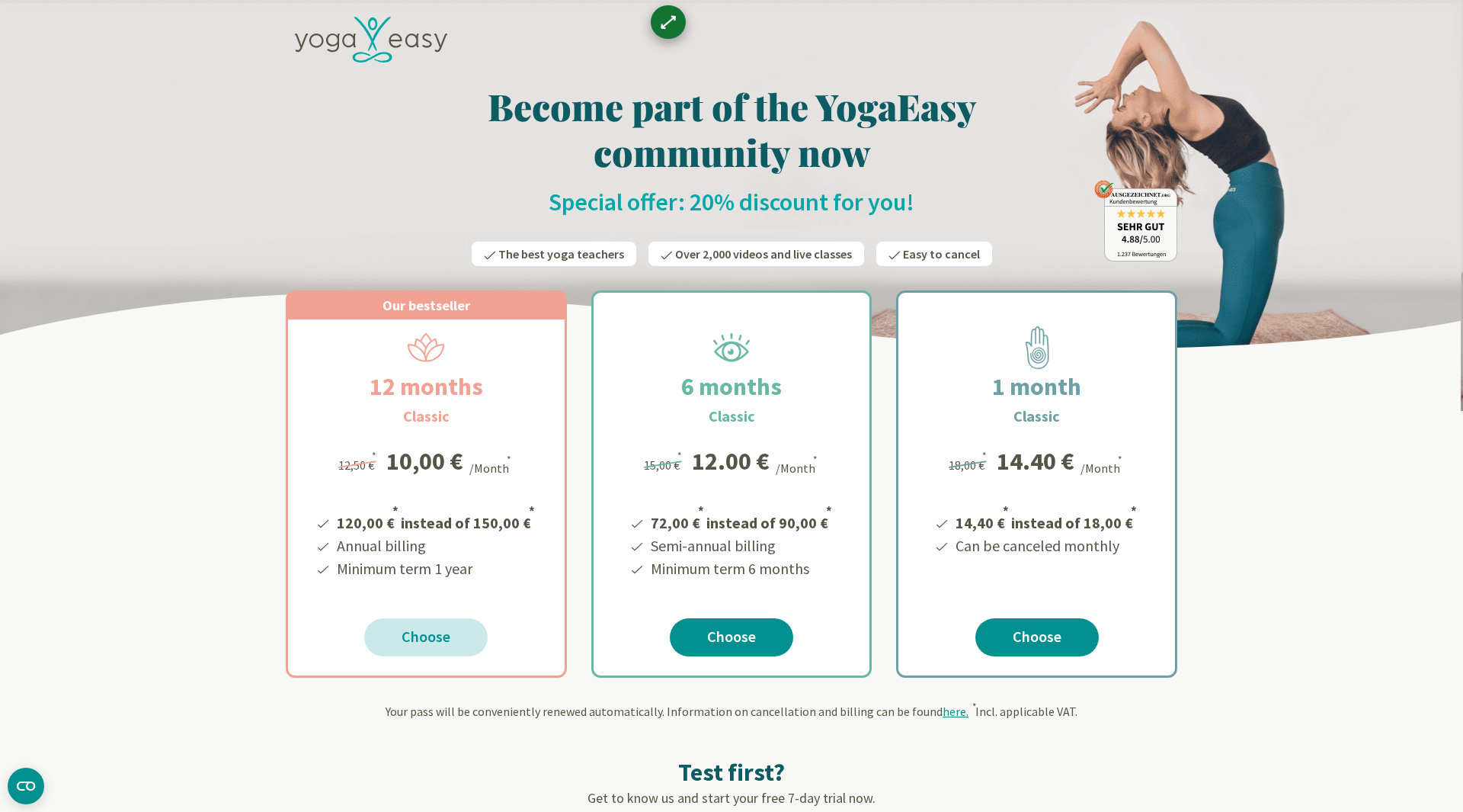
click at [427, 633] on font "Choose" at bounding box center [426, 636] width 49 height 19
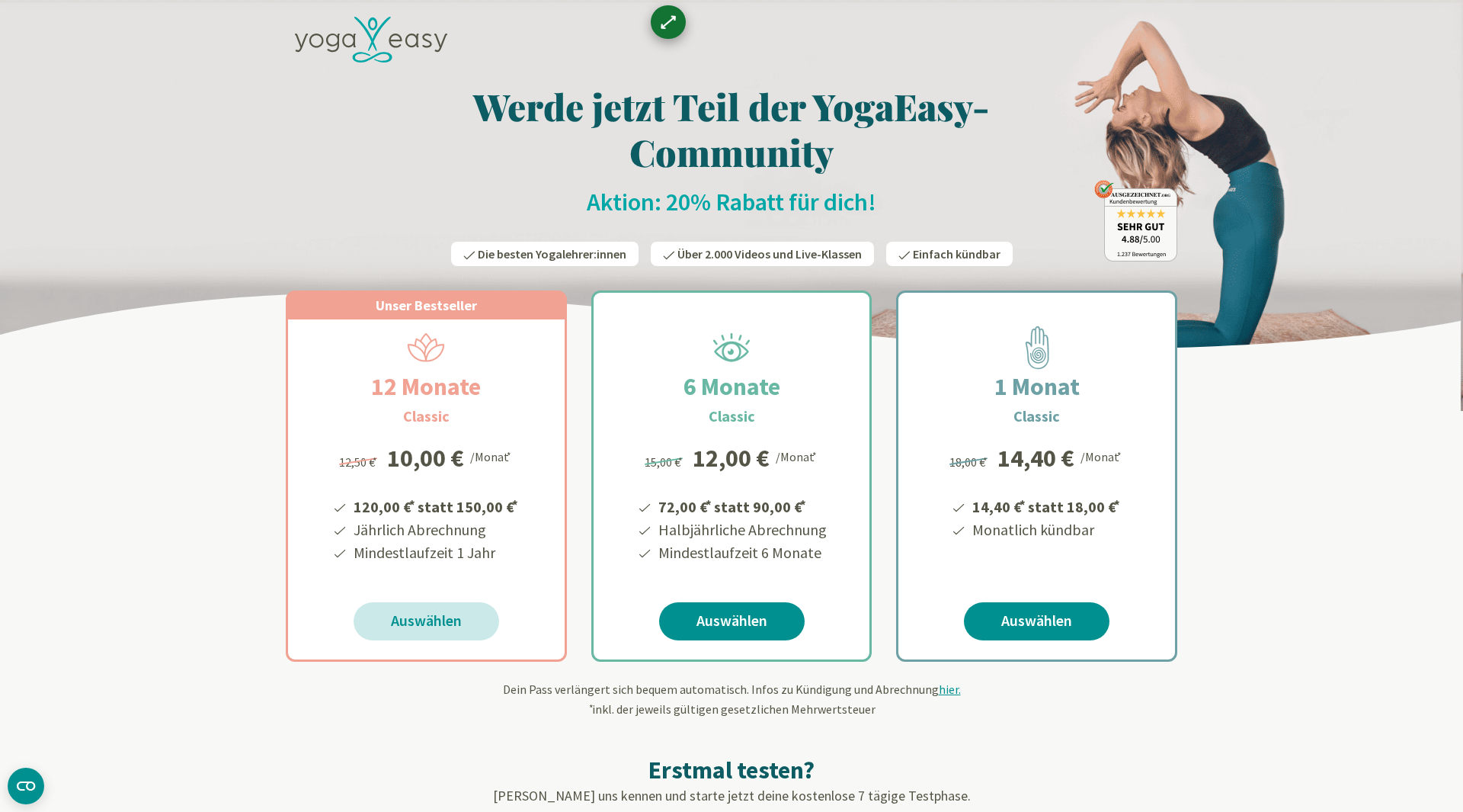
click at [440, 606] on link "Auswählen" at bounding box center [427, 621] width 146 height 38
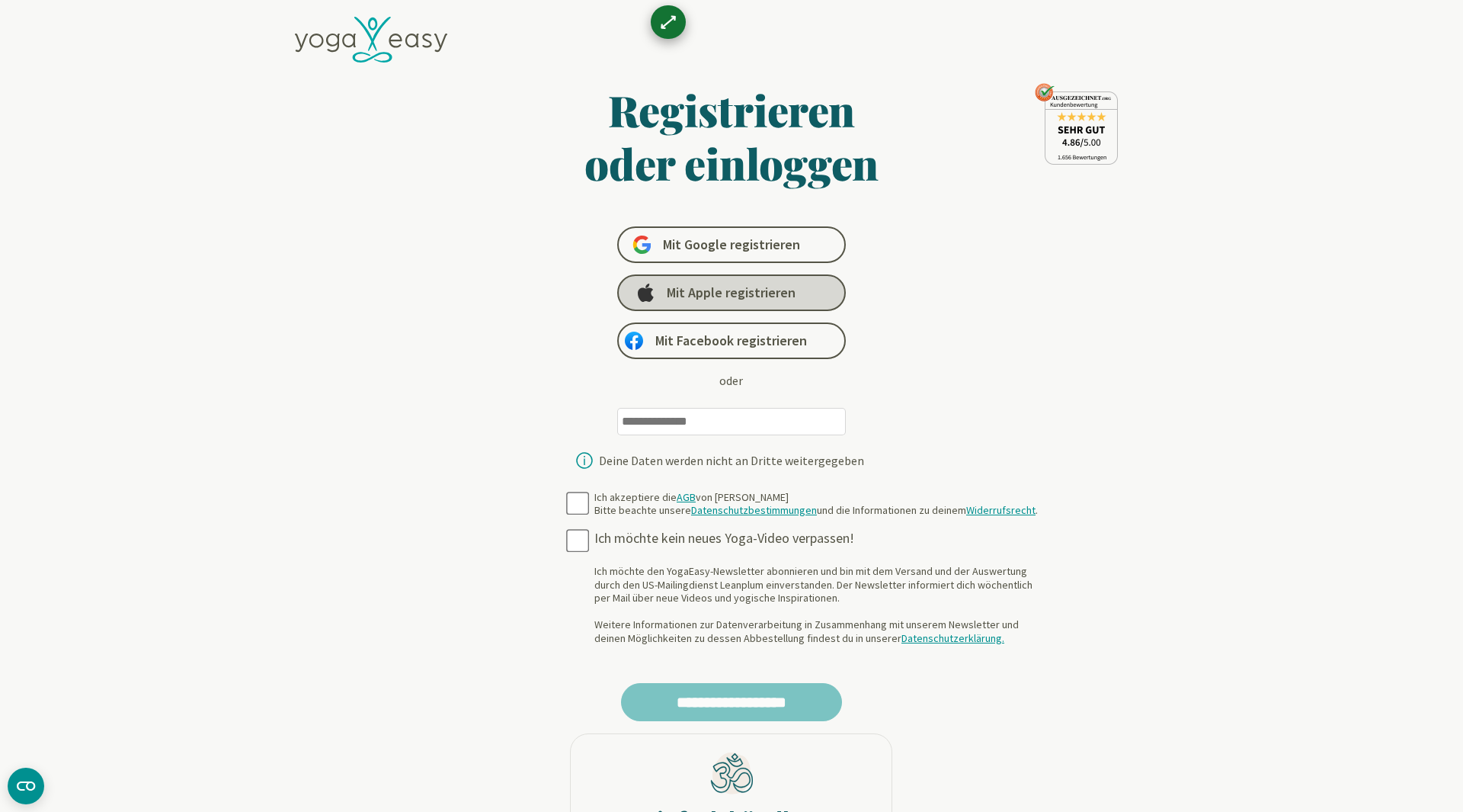
scroll to position [1029, 0]
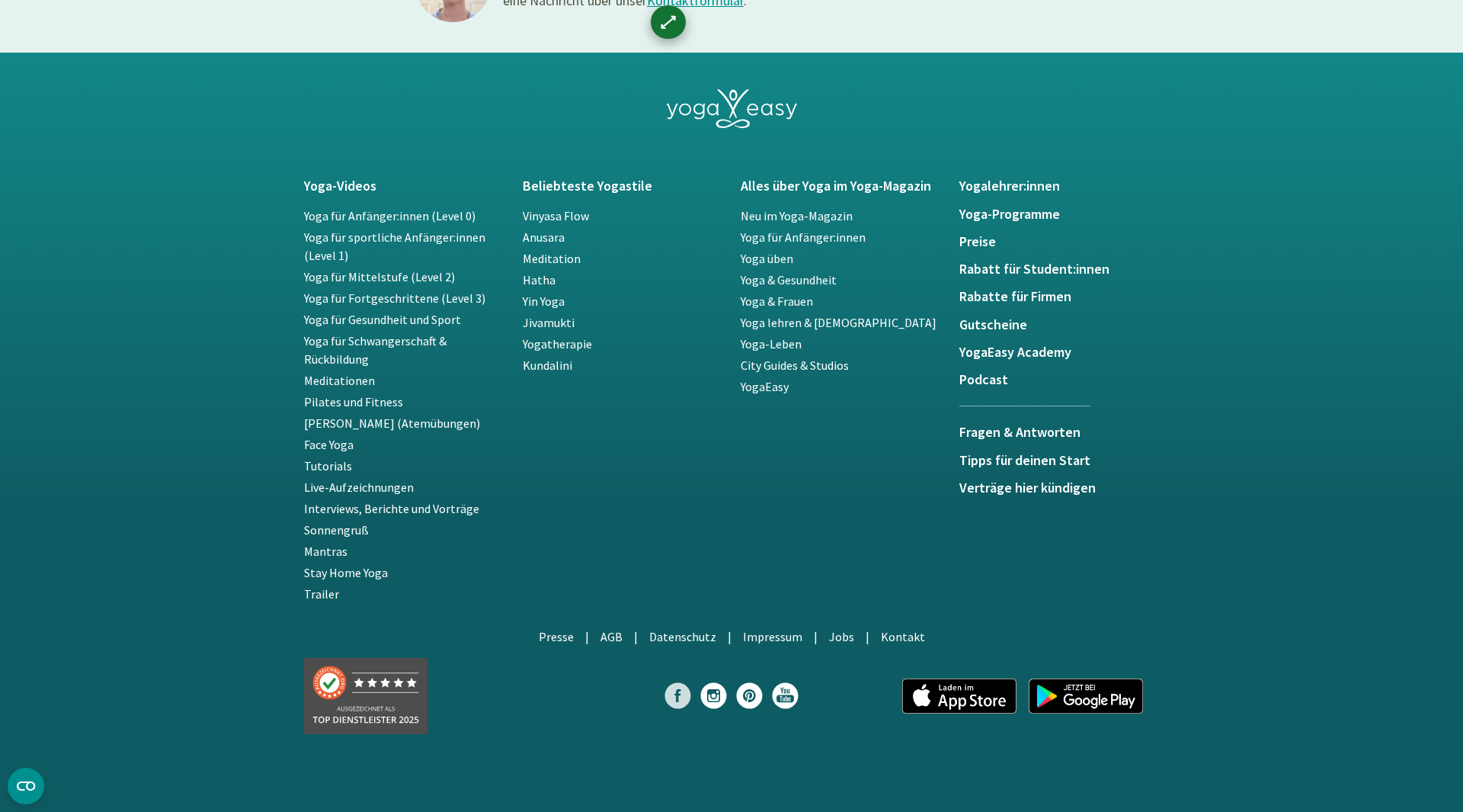
click at [683, 693] on icon at bounding box center [678, 695] width 26 height 26
